Goal: Task Accomplishment & Management: Manage account settings

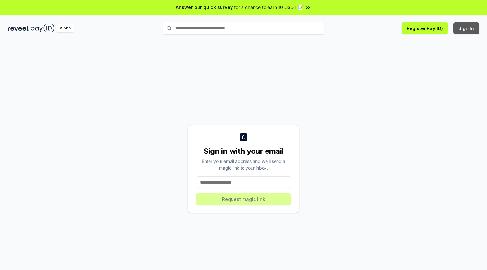
click at [469, 27] on button "Sign In" at bounding box center [466, 28] width 26 height 12
click at [226, 186] on input at bounding box center [243, 182] width 95 height 12
click at [226, 182] on input at bounding box center [243, 182] width 95 height 12
drag, startPoint x: 226, startPoint y: 182, endPoint x: 172, endPoint y: 150, distance: 62.3
click at [172, 150] on div "Sign in with your email Enter your email address and we’ll send a magic link to…" at bounding box center [243, 169] width 471 height 239
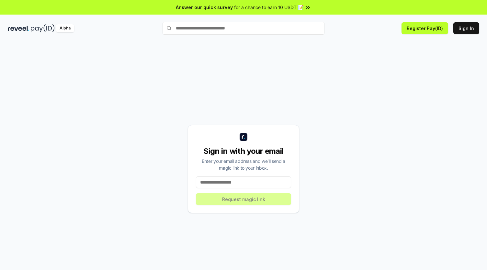
click at [222, 183] on input at bounding box center [243, 182] width 95 height 12
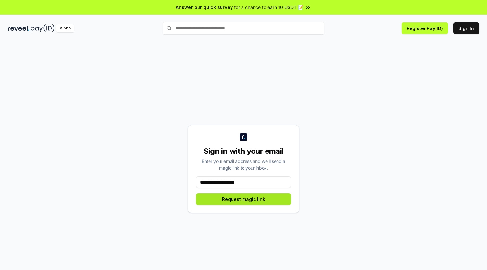
type input "**********"
click at [260, 204] on button "Request magic link" at bounding box center [243, 199] width 95 height 12
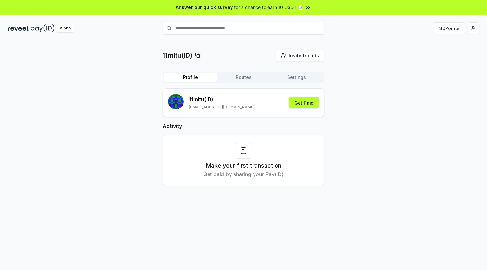
click at [248, 79] on button "Routes" at bounding box center [243, 77] width 53 height 9
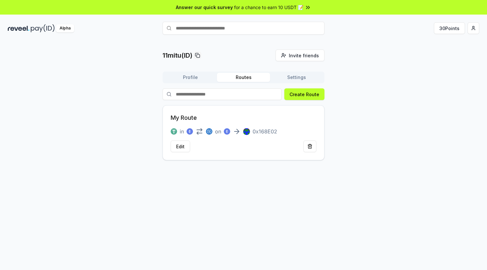
click at [295, 81] on button "Settings" at bounding box center [296, 77] width 53 height 9
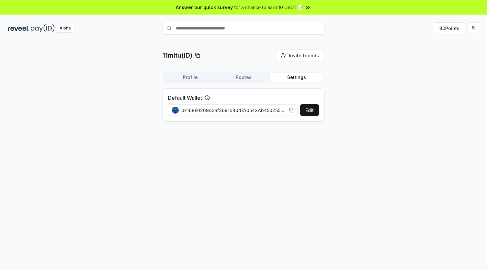
click at [190, 77] on button "Profile" at bounding box center [190, 77] width 53 height 9
